Goal: Task Accomplishment & Management: Complete application form

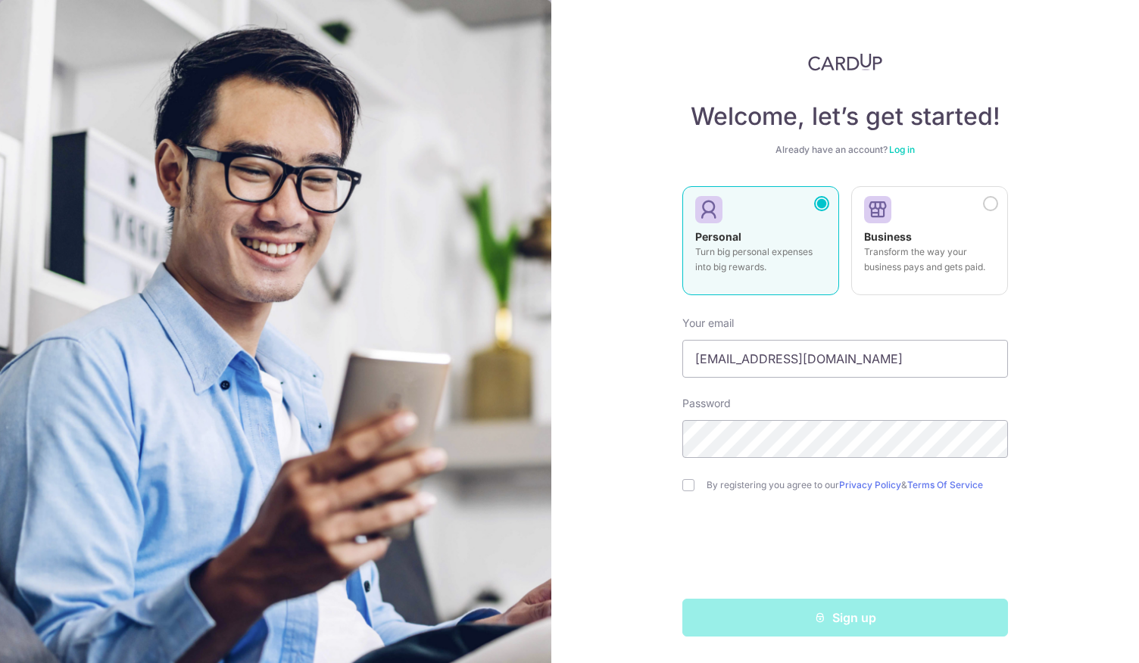
type input "[EMAIL_ADDRESS][DOMAIN_NAME]"
click at [695, 485] on div "By registering you agree to our Privacy Policy & Terms Of Service" at bounding box center [845, 485] width 326 height 18
click at [690, 490] on input "checkbox" at bounding box center [688, 485] width 12 height 12
checkbox input "true"
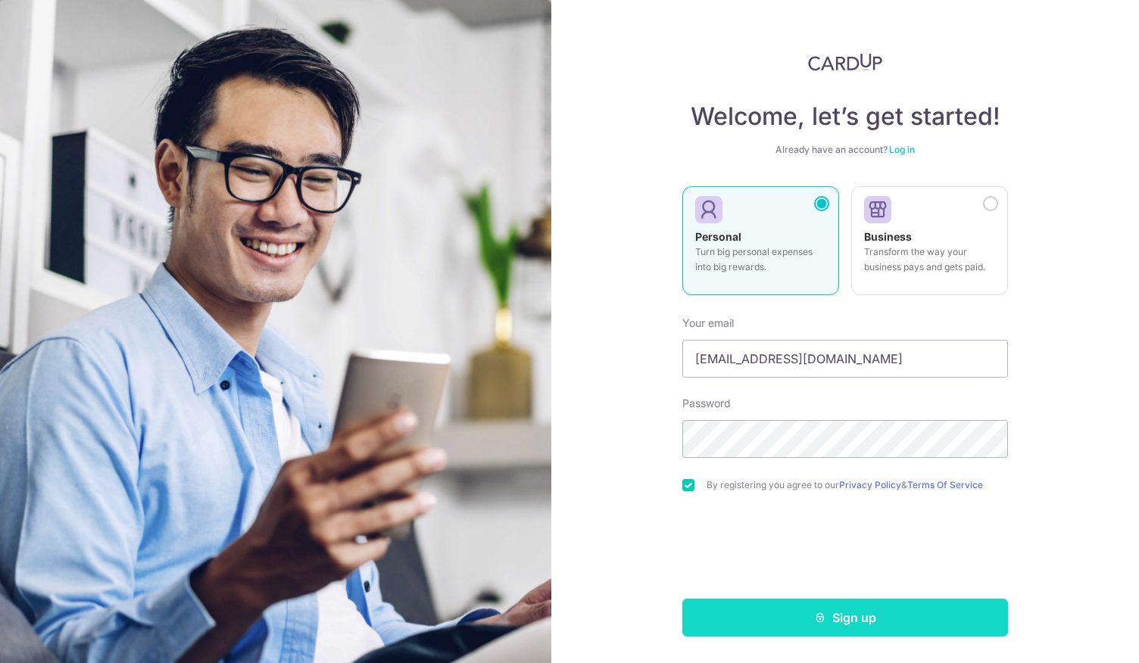
click at [847, 622] on button "Sign up" at bounding box center [845, 618] width 326 height 38
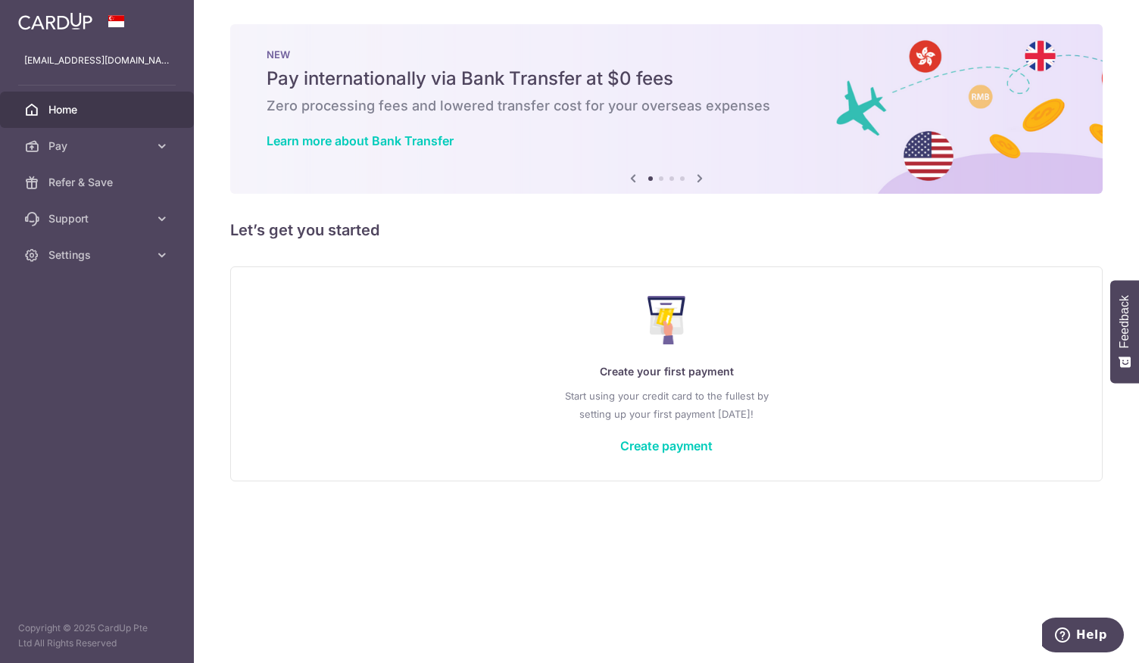
click at [648, 437] on div "Create your first payment Start using your credit card to the fullest by settin…" at bounding box center [666, 373] width 835 height 179
click at [650, 445] on link "Create payment" at bounding box center [666, 446] width 92 height 15
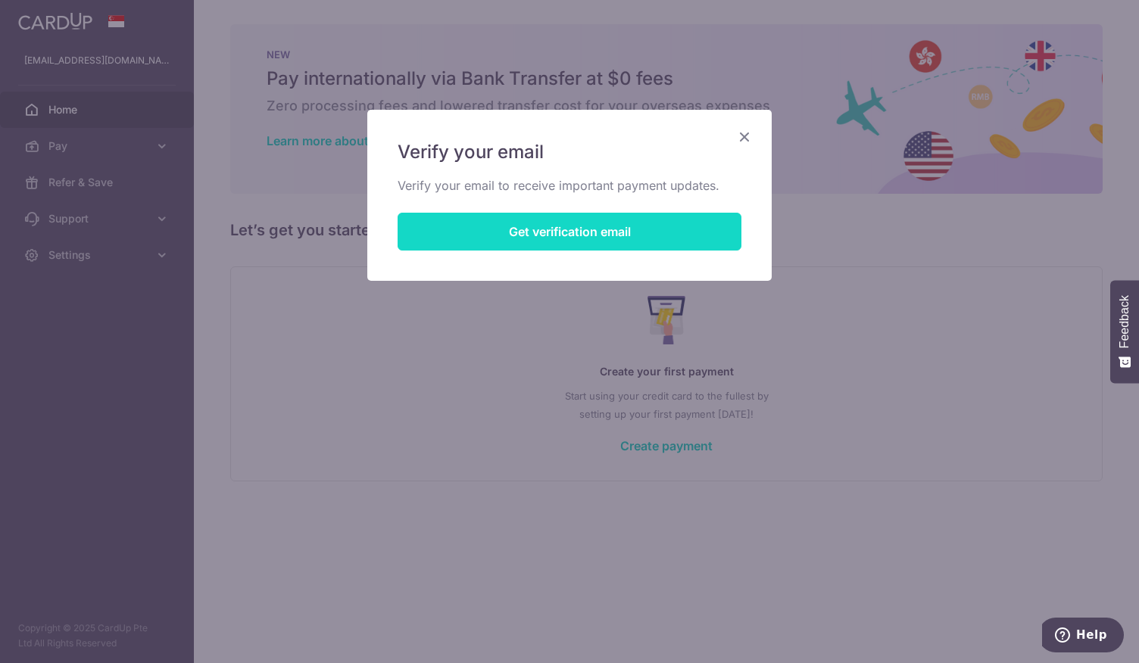
click at [642, 240] on button "Get verification email" at bounding box center [570, 232] width 344 height 38
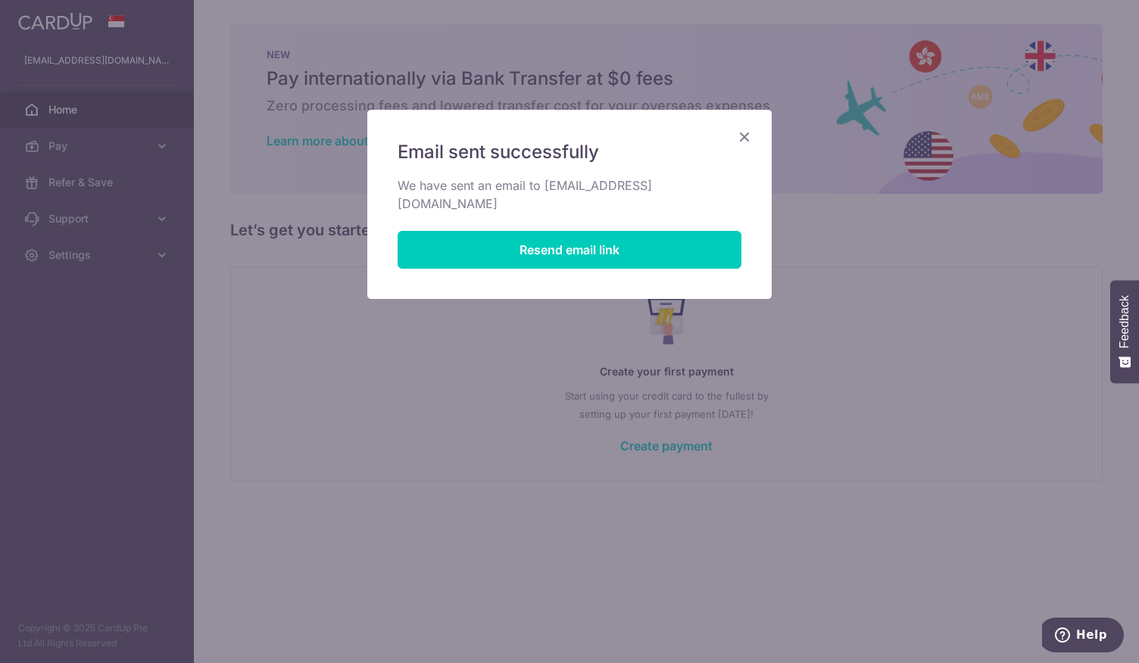
click at [738, 136] on icon "Close" at bounding box center [744, 136] width 18 height 19
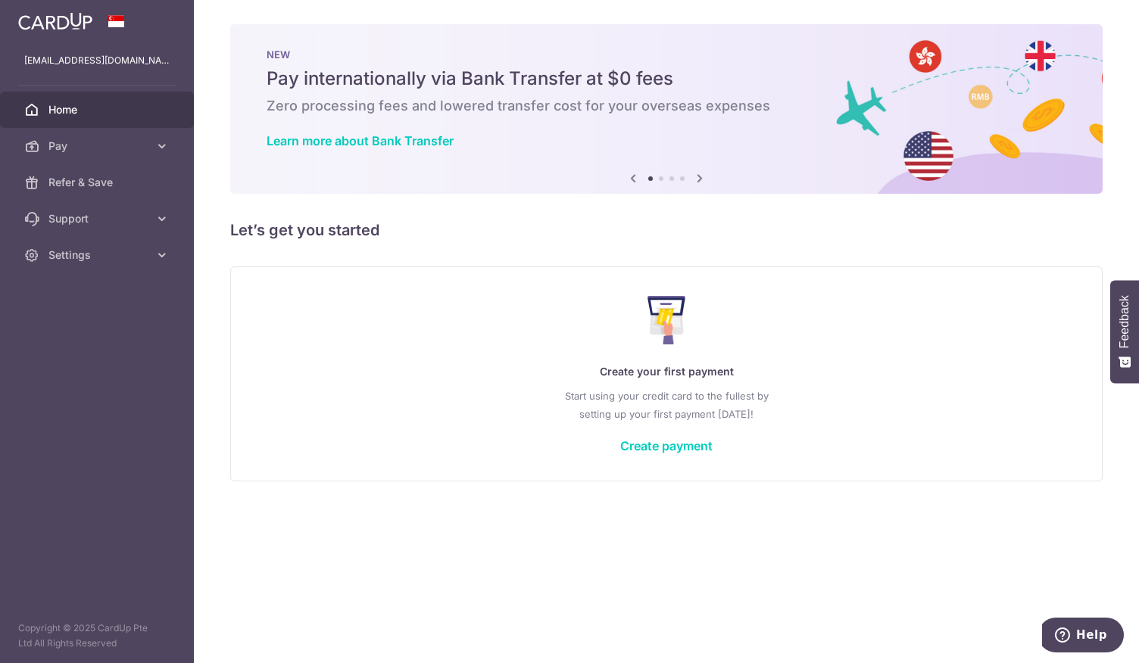
click at [73, 108] on span "Home" at bounding box center [98, 109] width 100 height 15
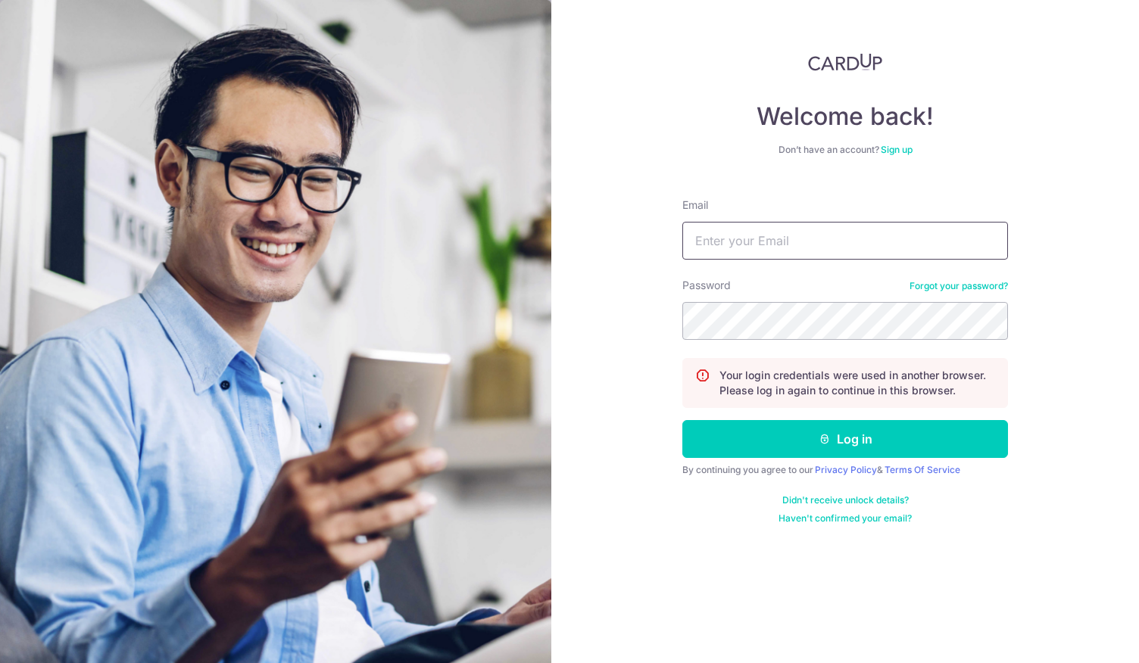
click at [710, 233] on input "Email" at bounding box center [845, 241] width 326 height 38
type input "J"
type input "[EMAIL_ADDRESS][DOMAIN_NAME]"
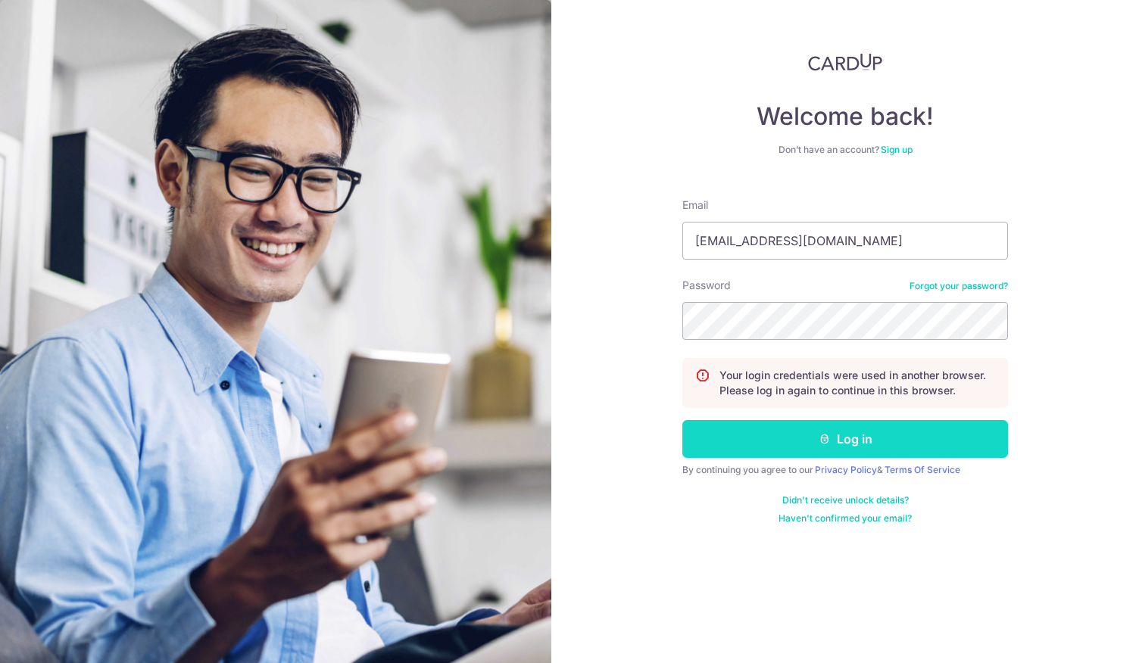
click at [853, 434] on button "Log in" at bounding box center [845, 439] width 326 height 38
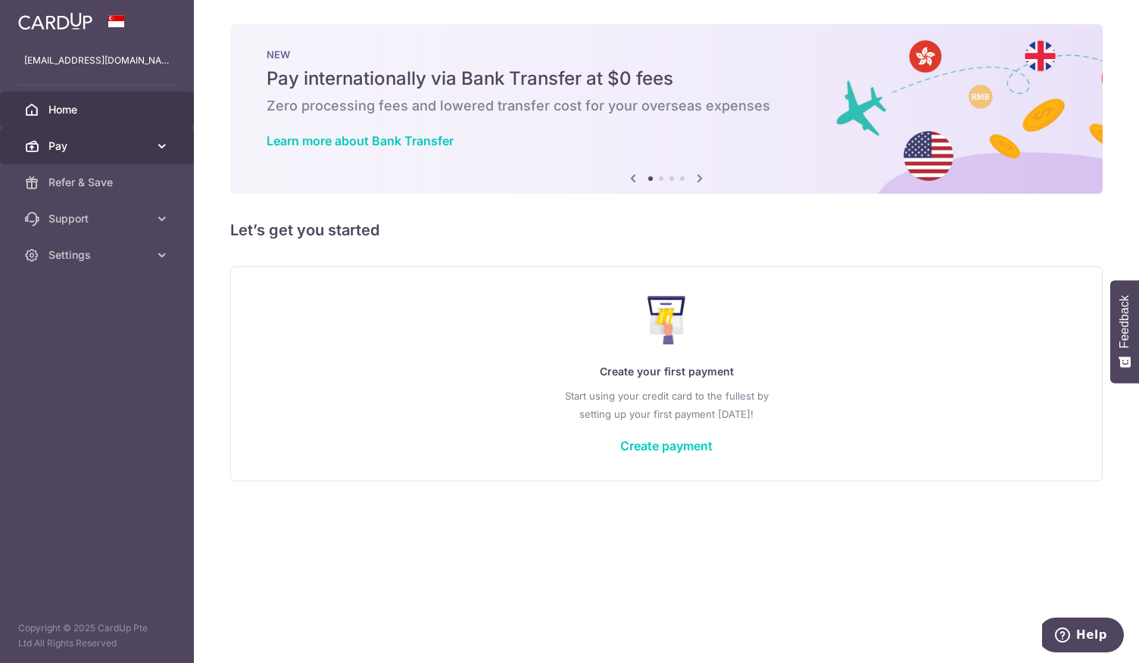
click at [129, 151] on span "Pay" at bounding box center [98, 146] width 100 height 15
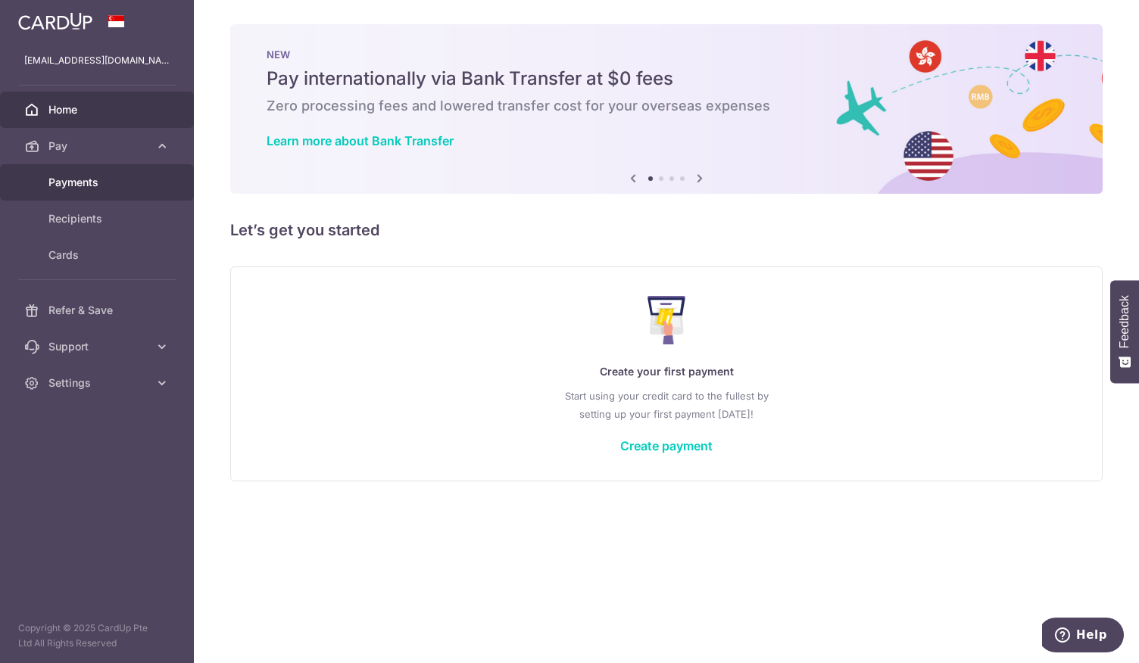
click at [111, 181] on span "Payments" at bounding box center [98, 182] width 100 height 15
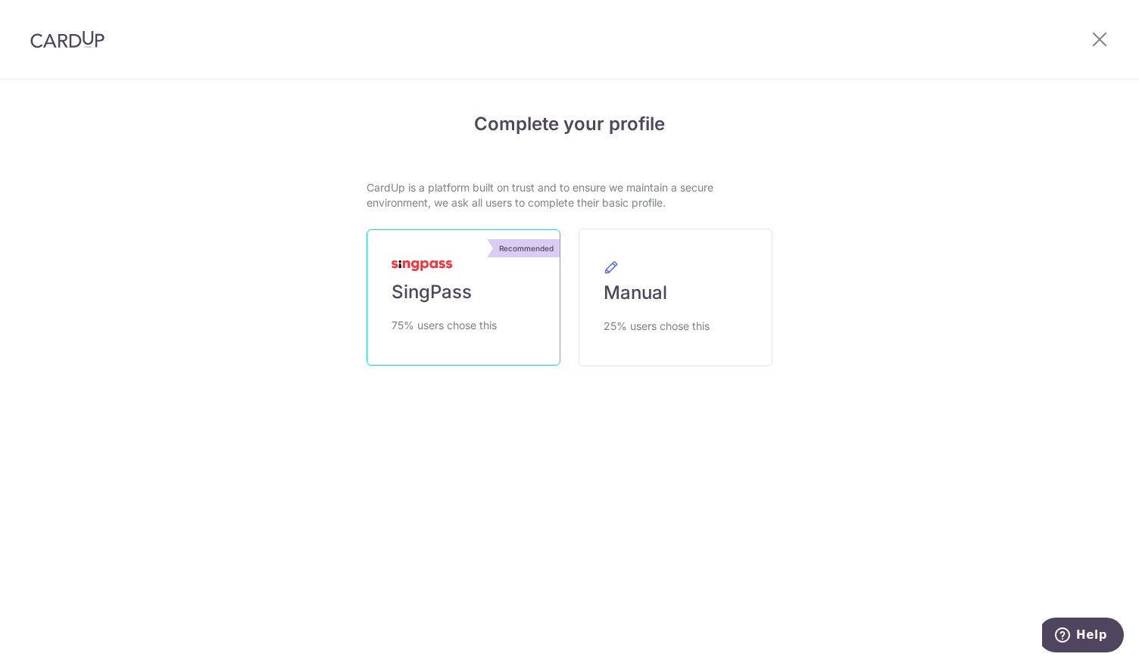
click at [436, 291] on span "SingPass" at bounding box center [432, 292] width 80 height 24
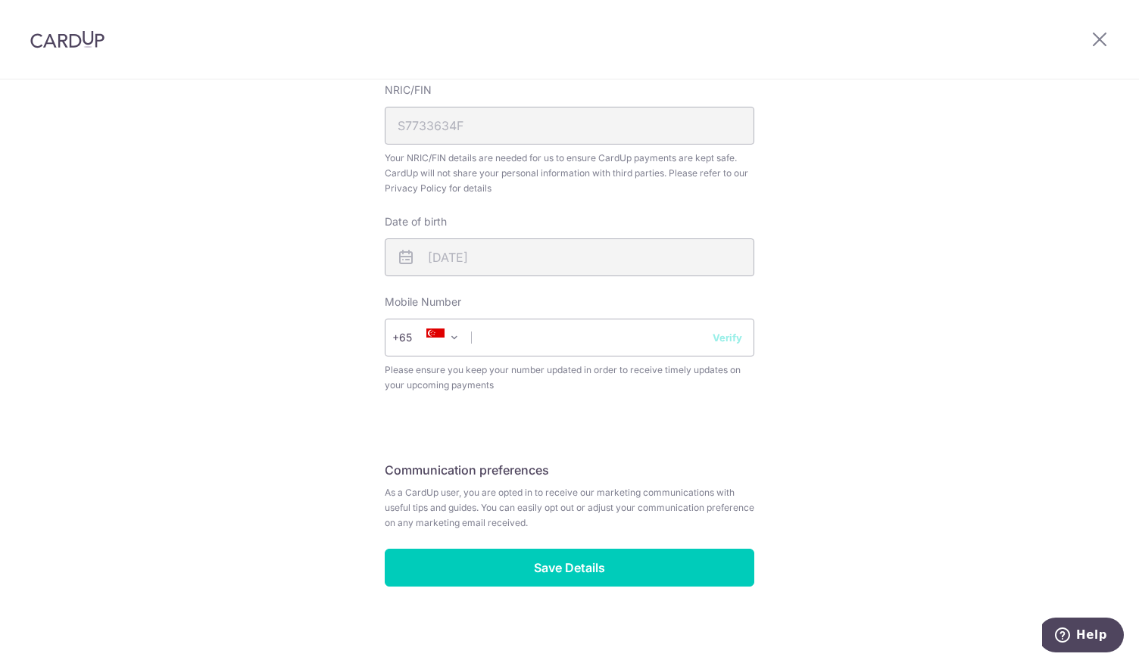
scroll to position [520, 0]
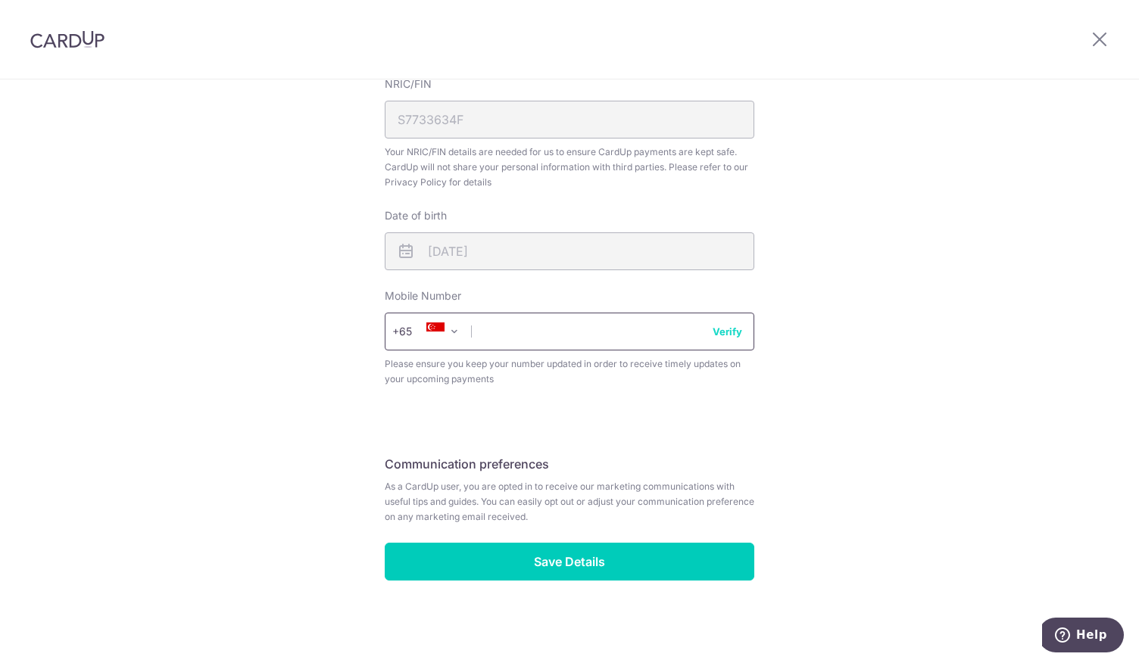
click at [548, 336] on input "text" at bounding box center [570, 332] width 370 height 38
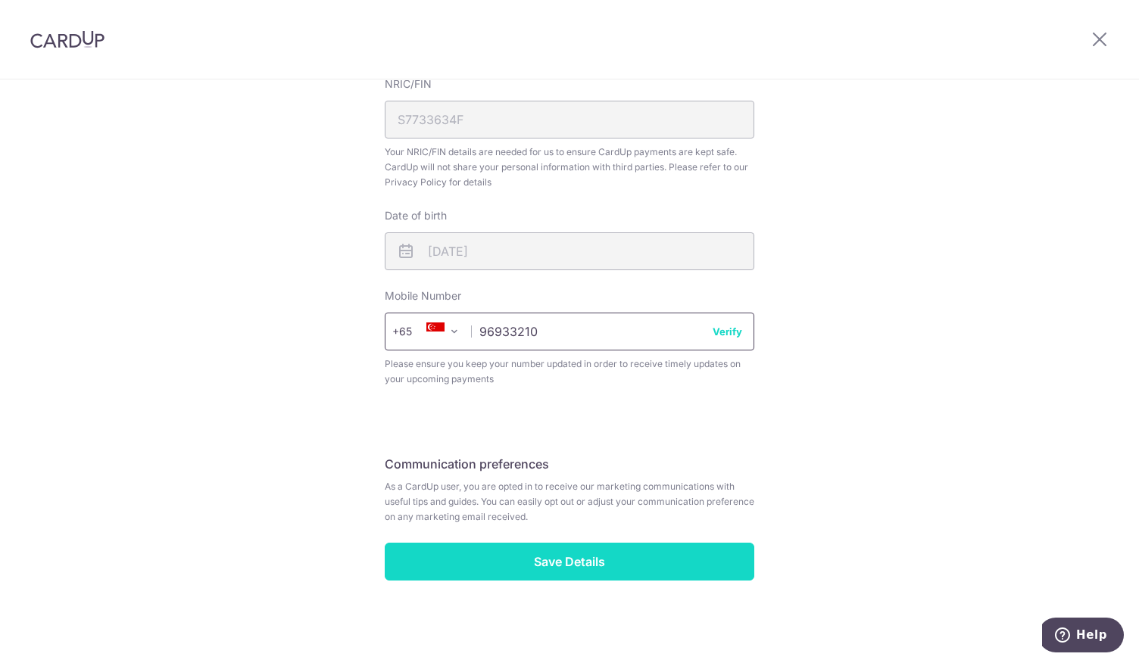
type input "96933210"
click at [574, 567] on input "Save Details" at bounding box center [570, 562] width 370 height 38
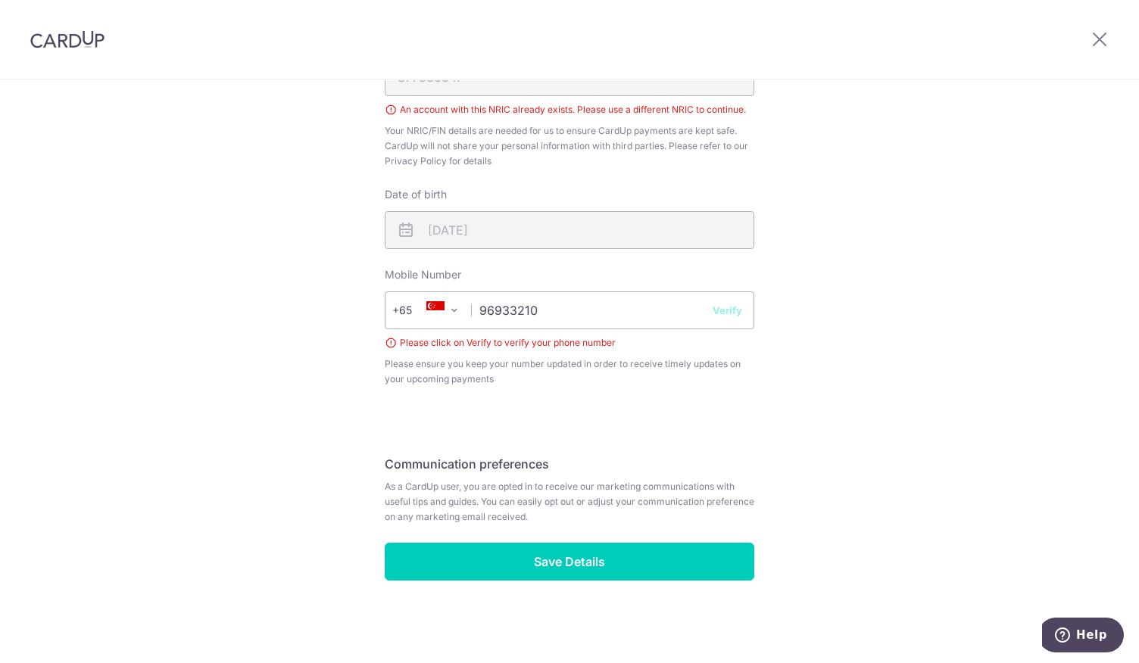
click at [730, 305] on button "Verify" at bounding box center [728, 310] width 30 height 15
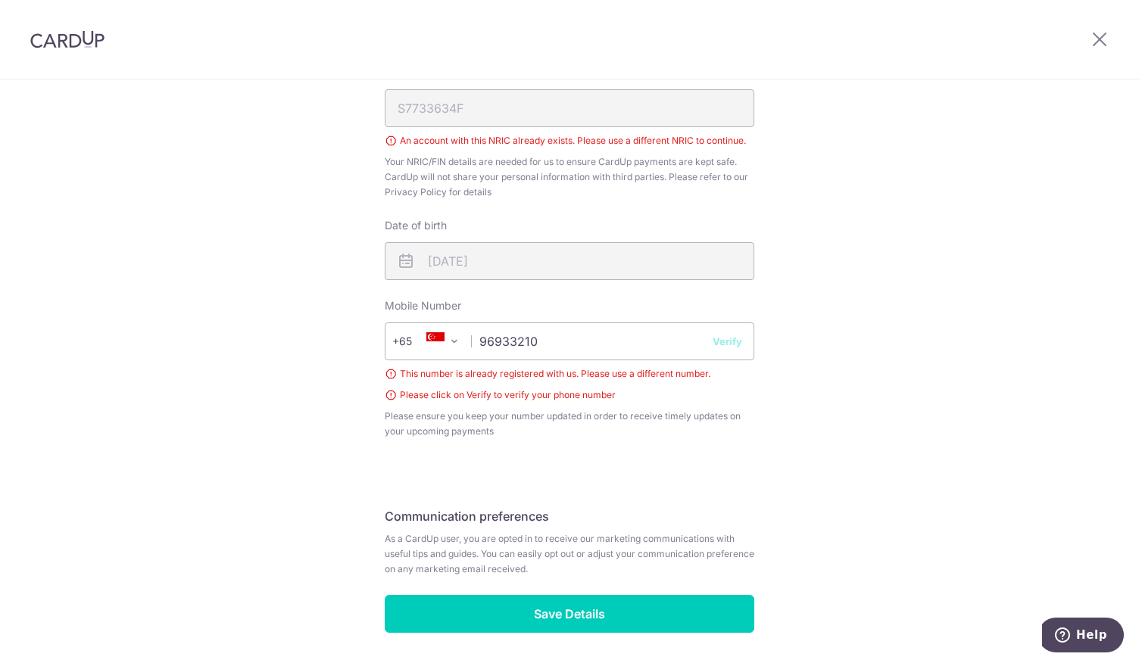
scroll to position [583, 0]
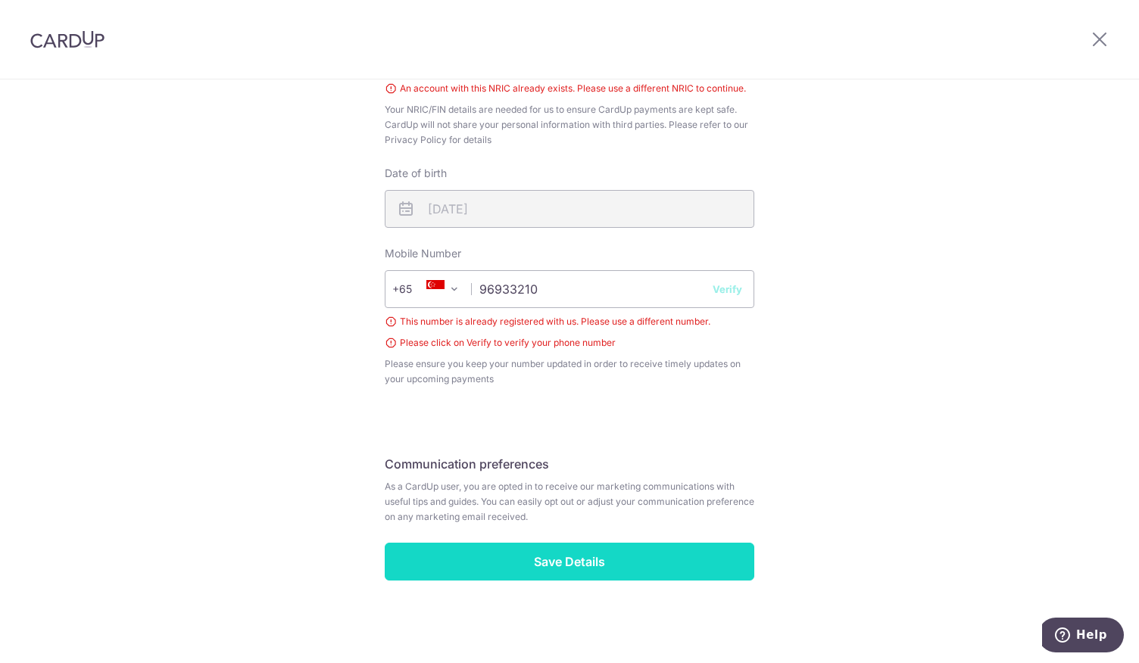
click at [538, 570] on input "Save Details" at bounding box center [570, 562] width 370 height 38
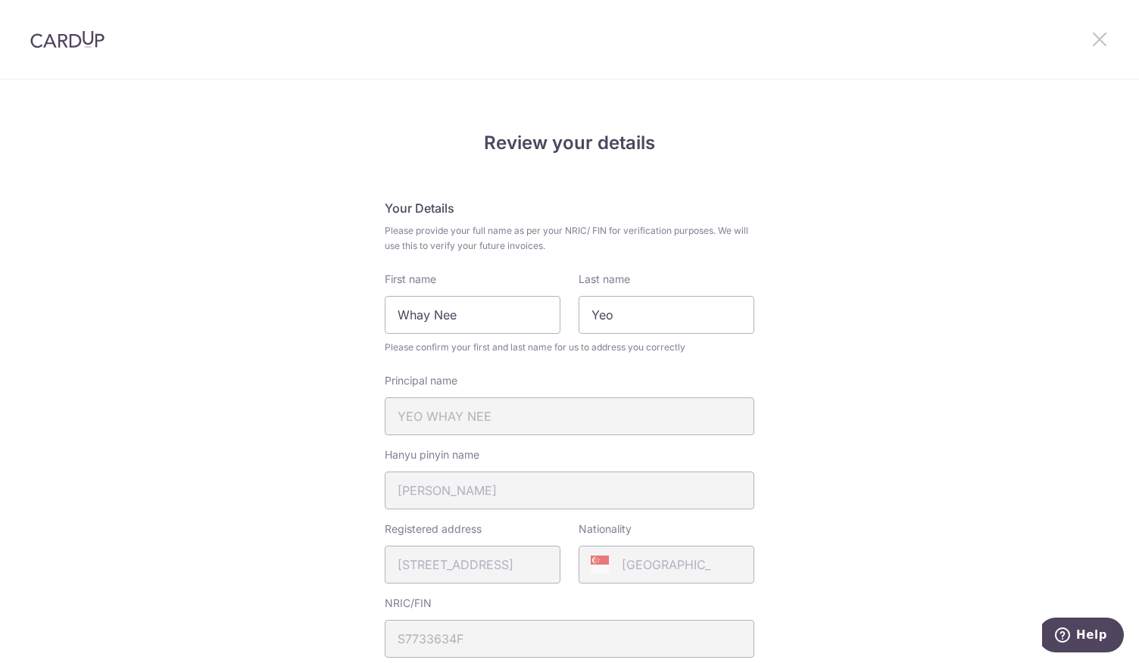
click at [1103, 41] on icon at bounding box center [1100, 39] width 18 height 19
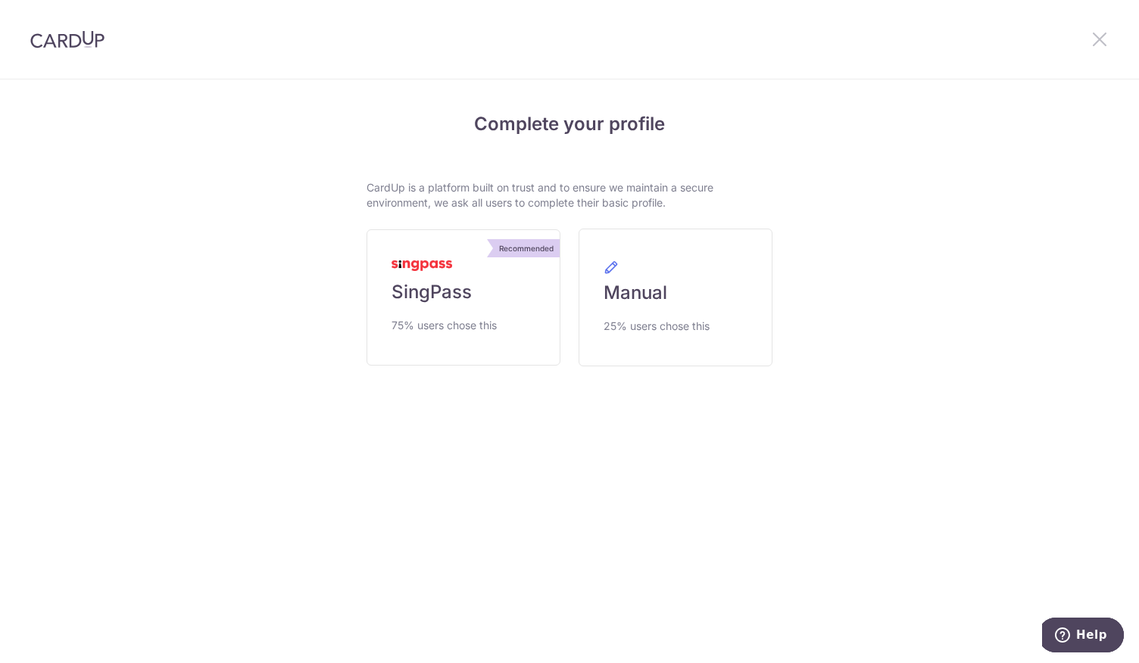
click at [1102, 43] on icon at bounding box center [1100, 39] width 18 height 19
